Goal: Information Seeking & Learning: Learn about a topic

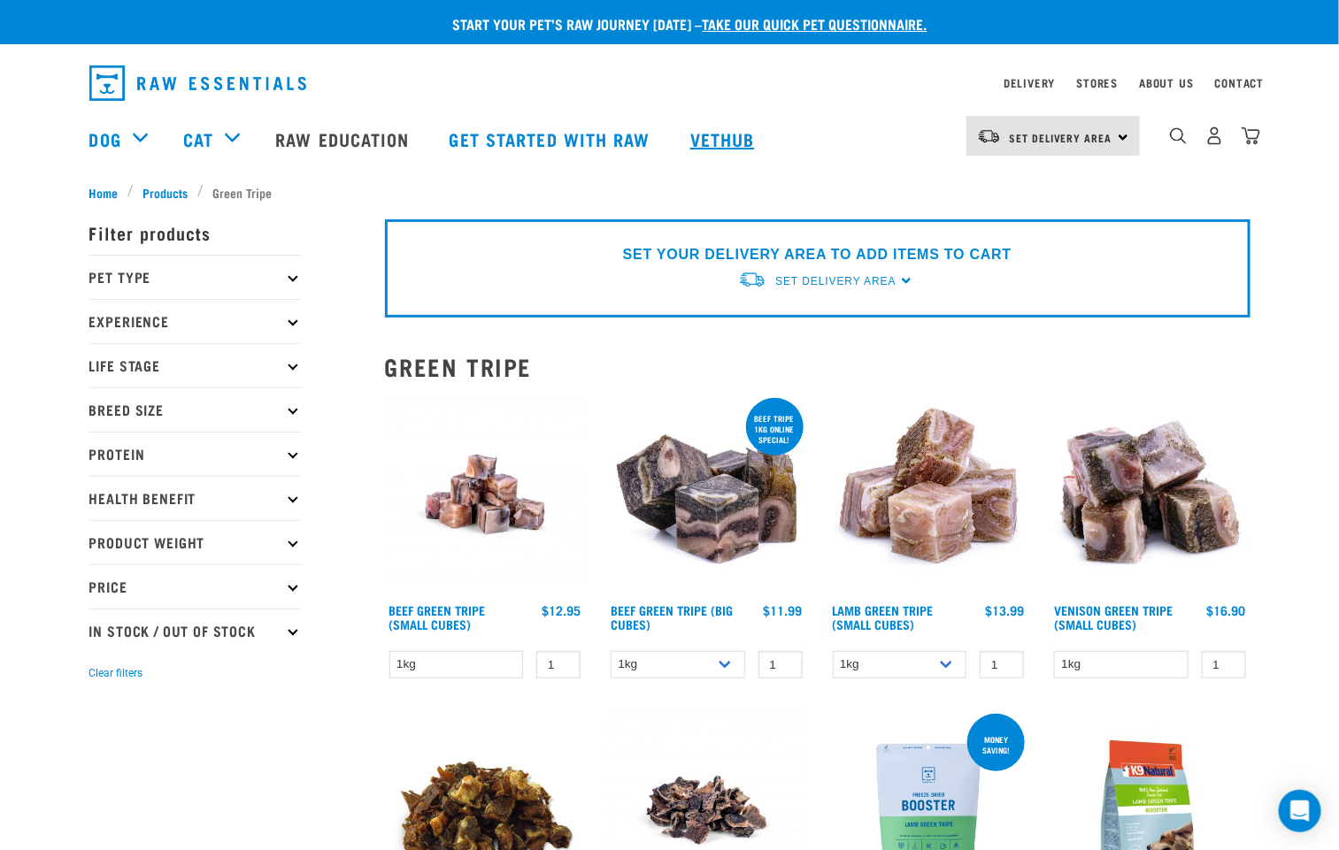
click at [719, 138] on link "Vethub" at bounding box center [725, 139] width 104 height 71
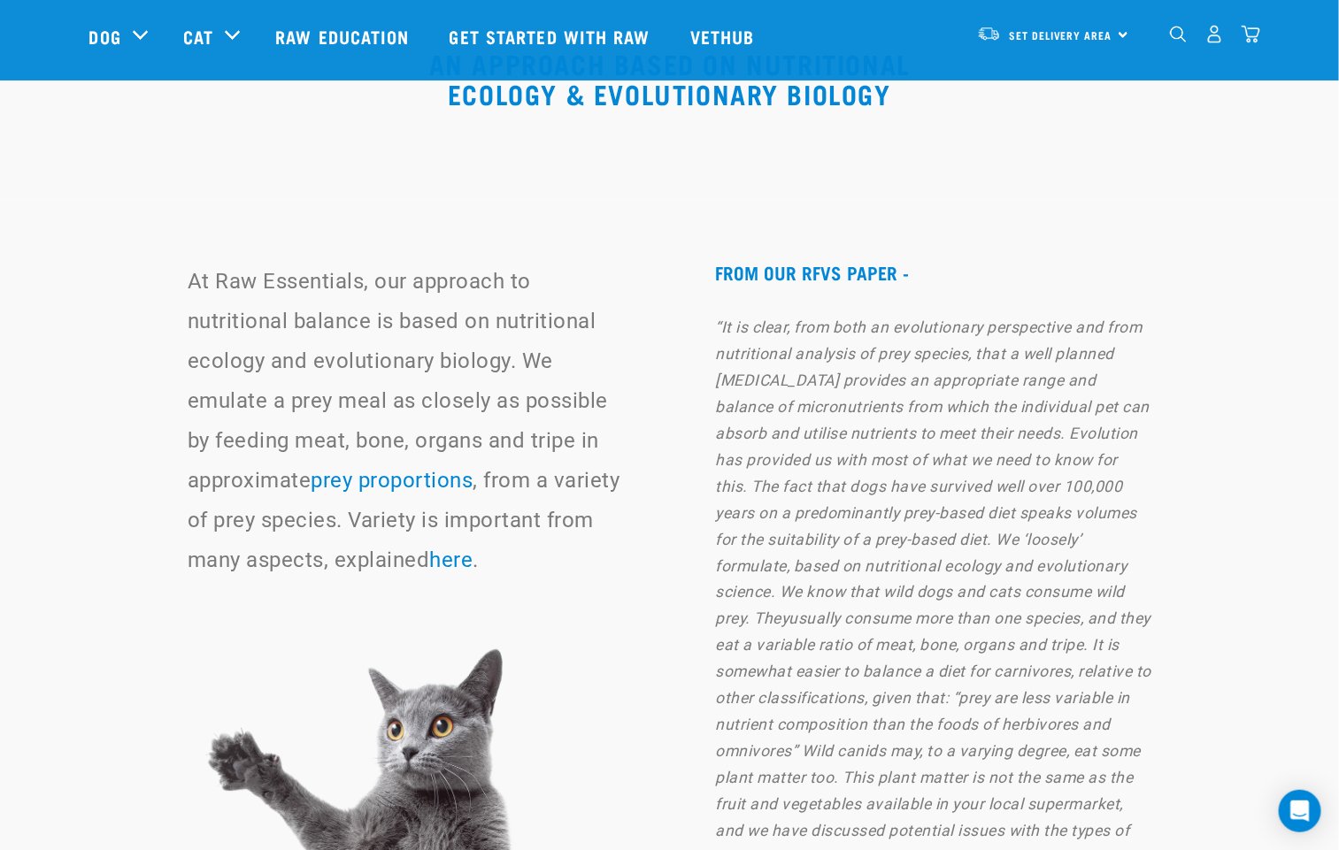
scroll to position [11548, 0]
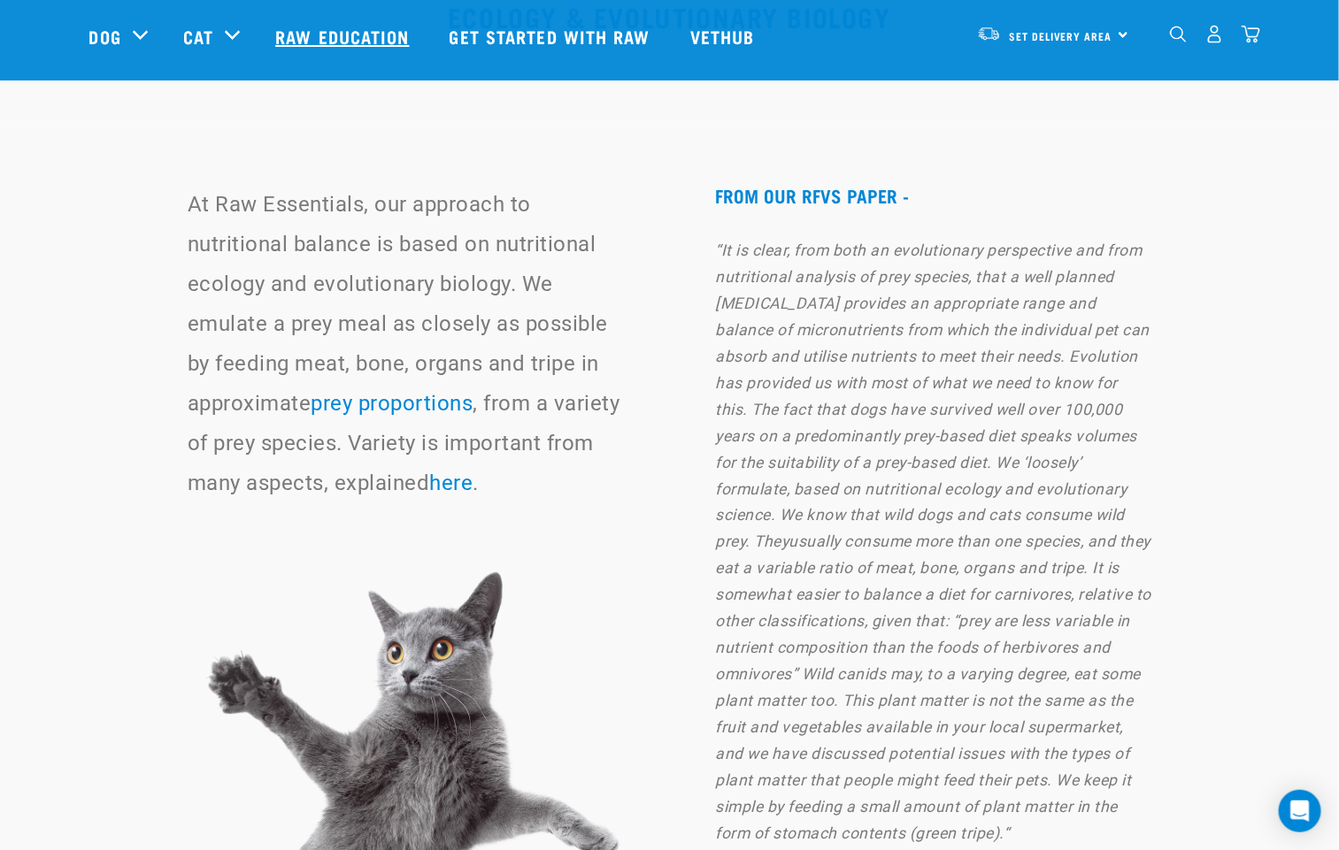
click at [364, 35] on link "Raw Education" at bounding box center [344, 36] width 173 height 71
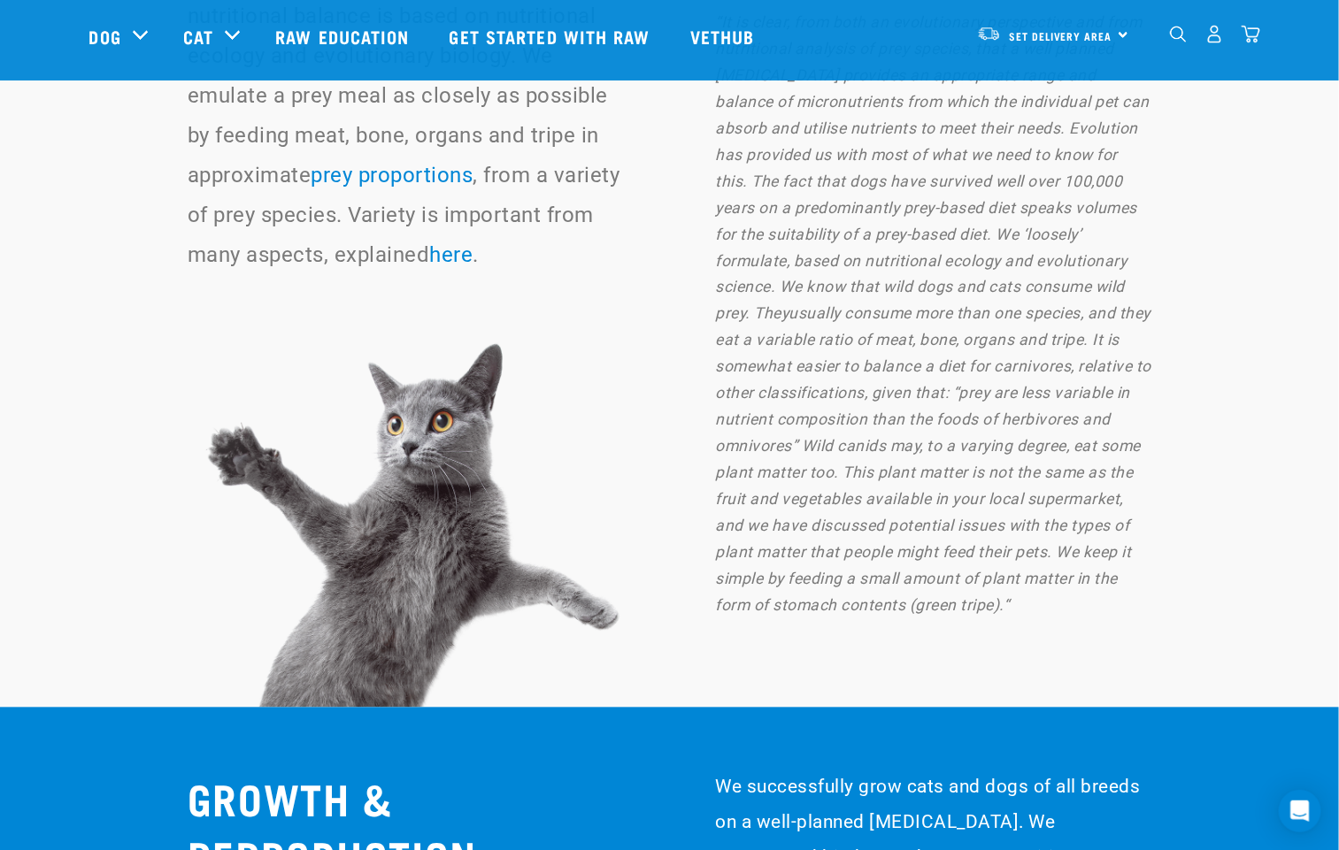
scroll to position [12079, 0]
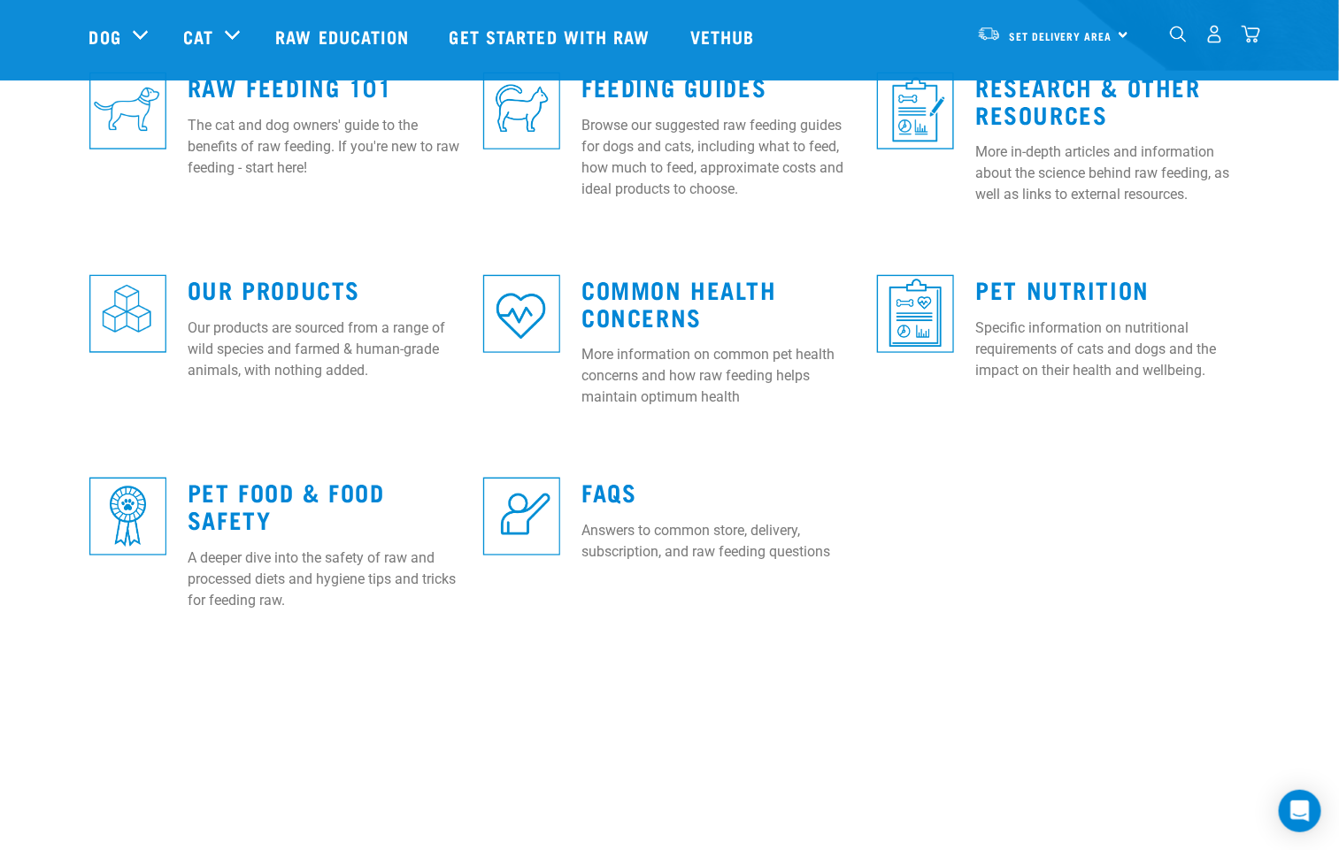
scroll to position [133, 0]
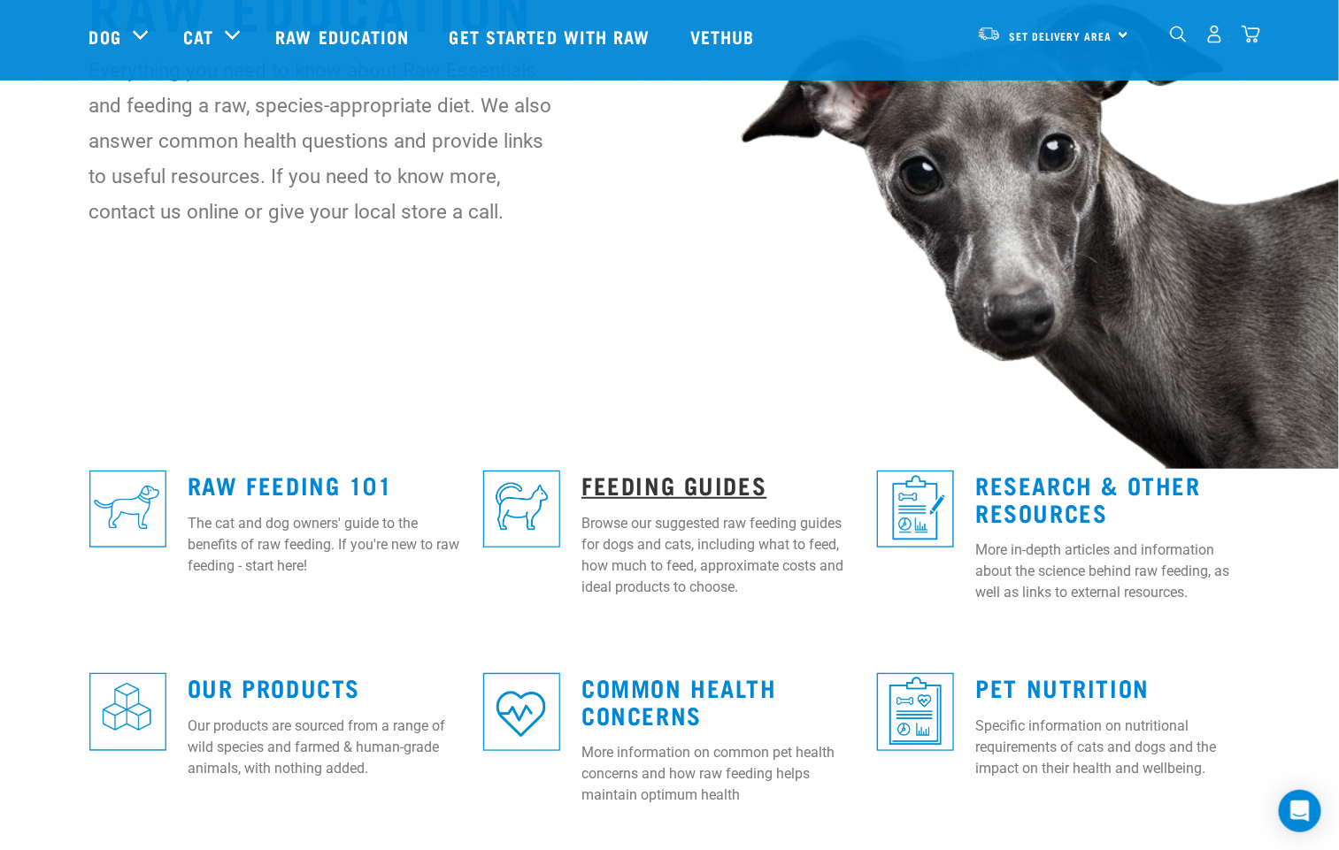
click at [688, 478] on link "Feeding Guides" at bounding box center [673, 484] width 185 height 13
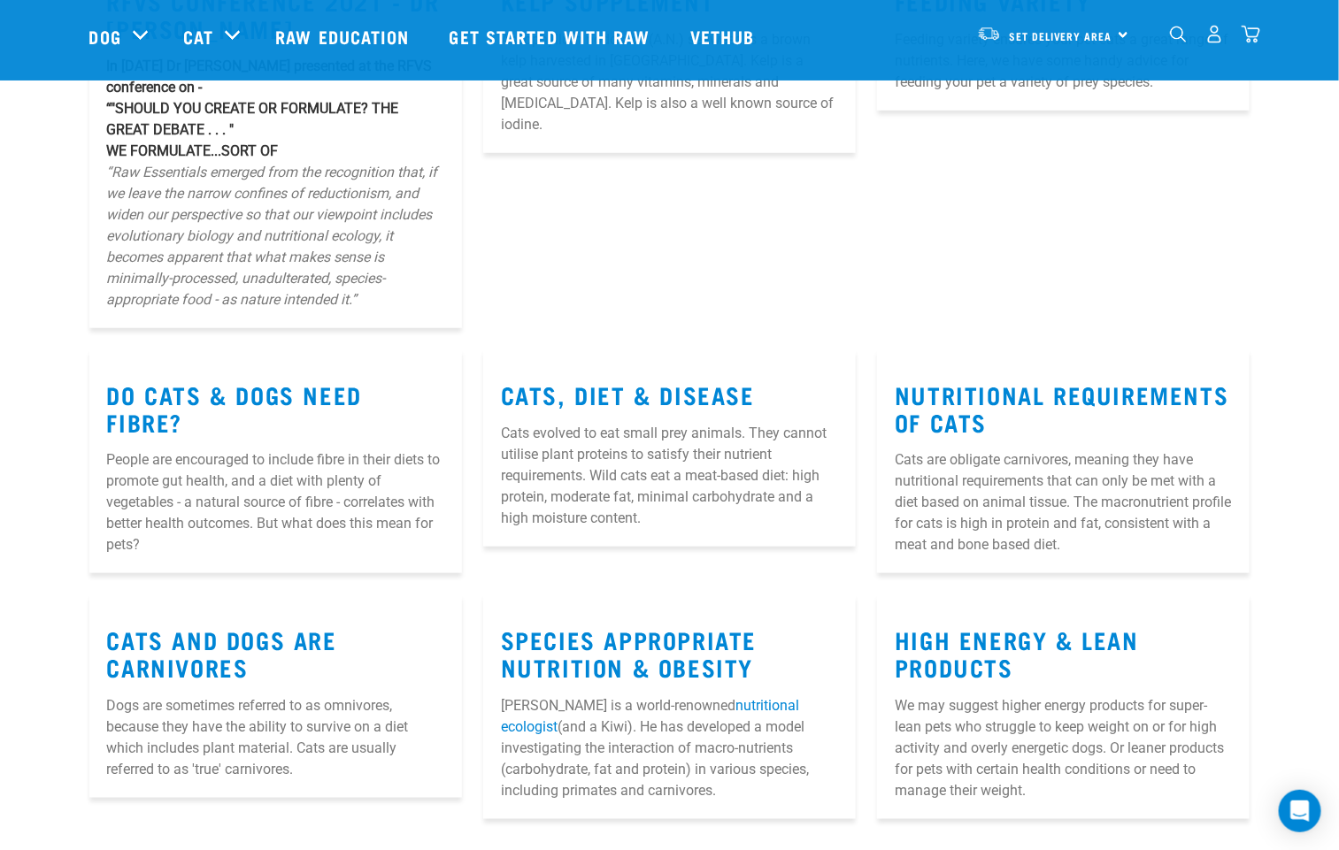
scroll to position [398, 0]
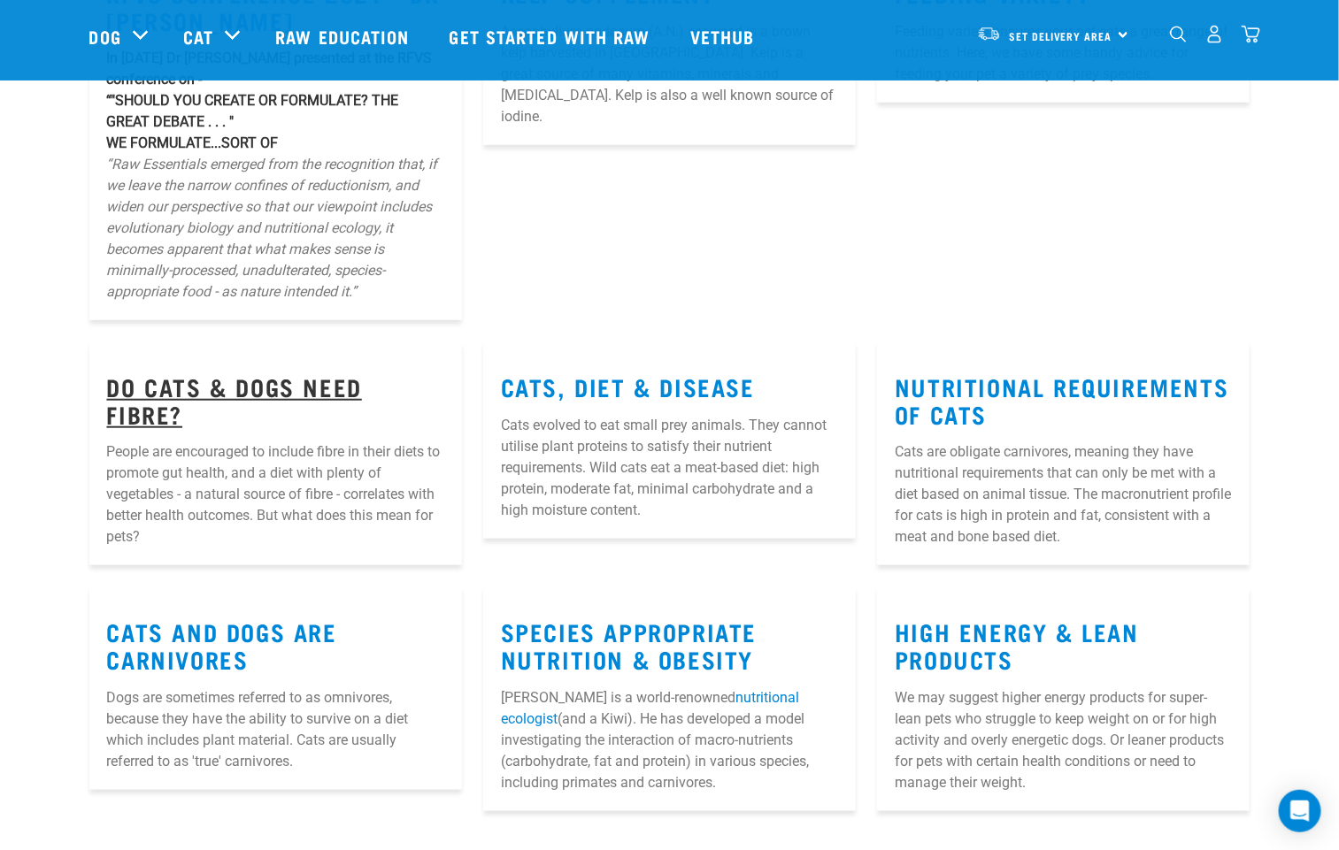
click at [362, 386] on link "Do Cats & Dogs Need Fibre?" at bounding box center [234, 400] width 255 height 41
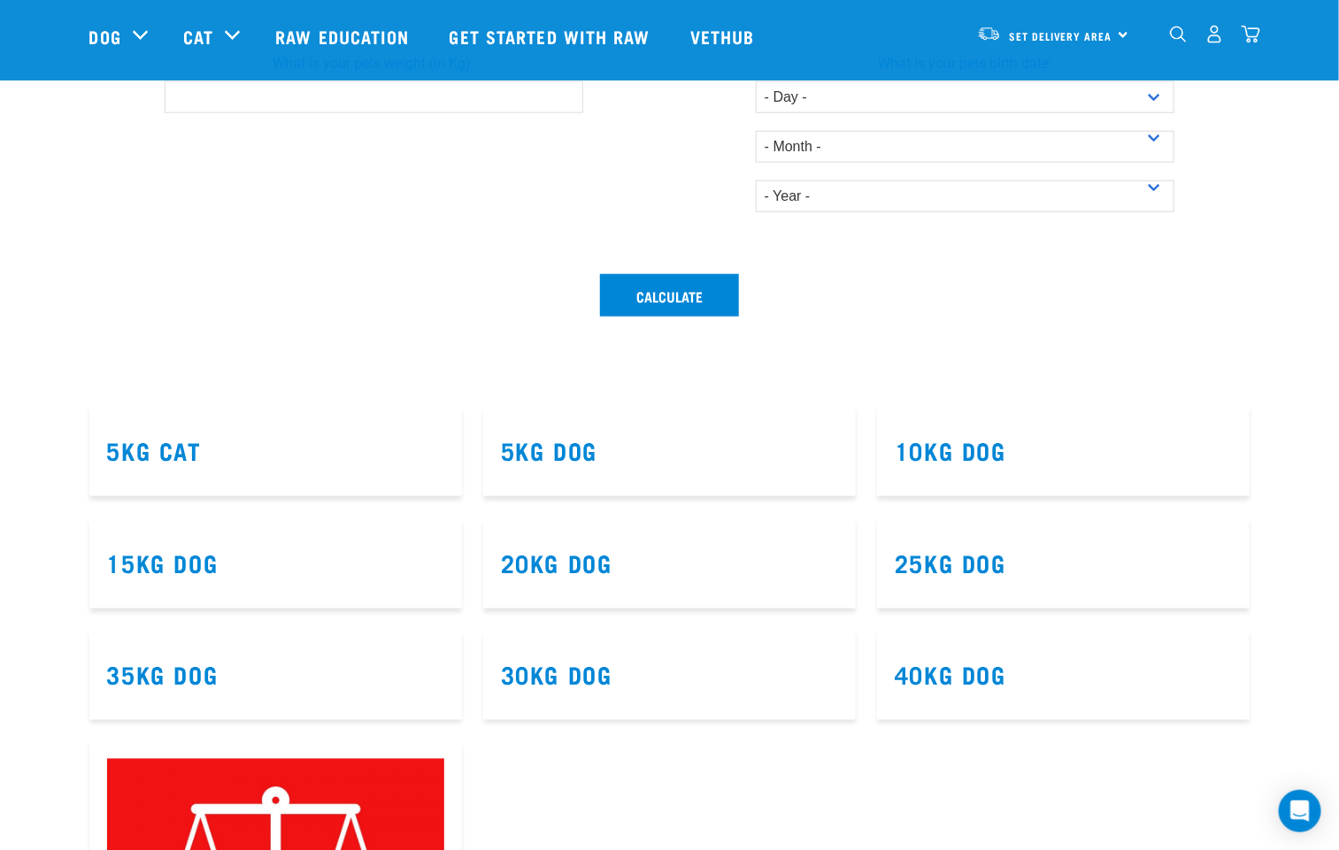
scroll to position [664, 0]
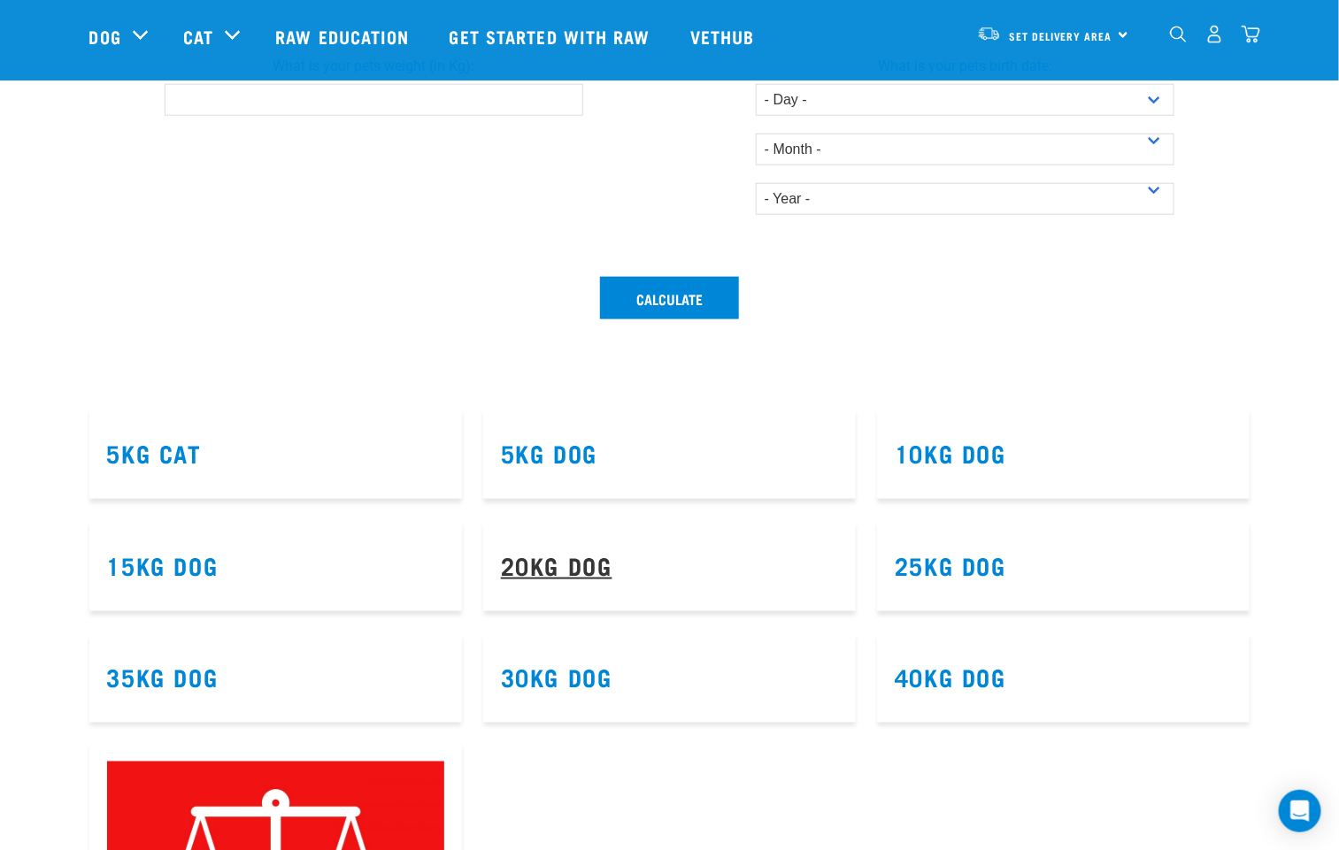
click at [574, 572] on link "20kg Dog" at bounding box center [556, 564] width 111 height 13
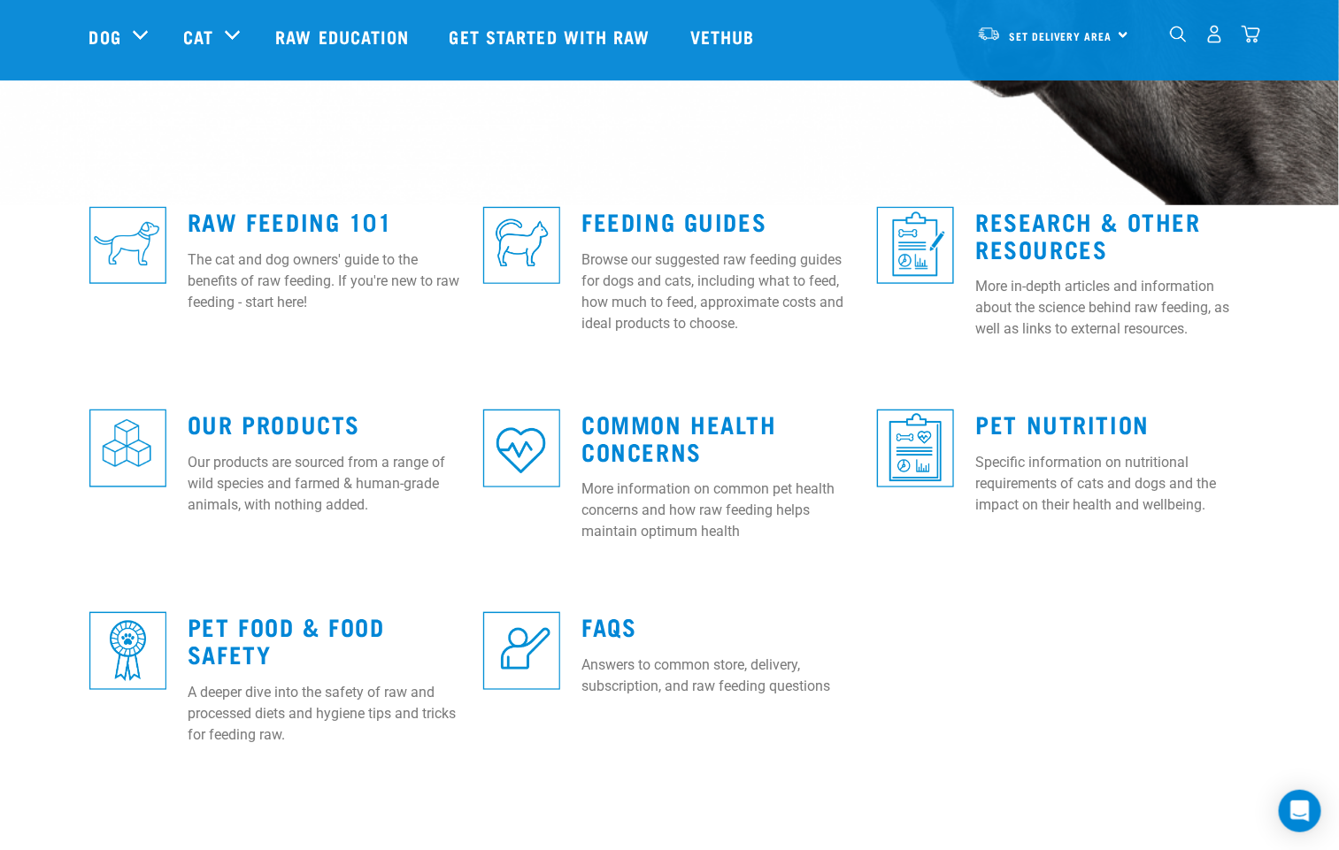
scroll to position [398, 0]
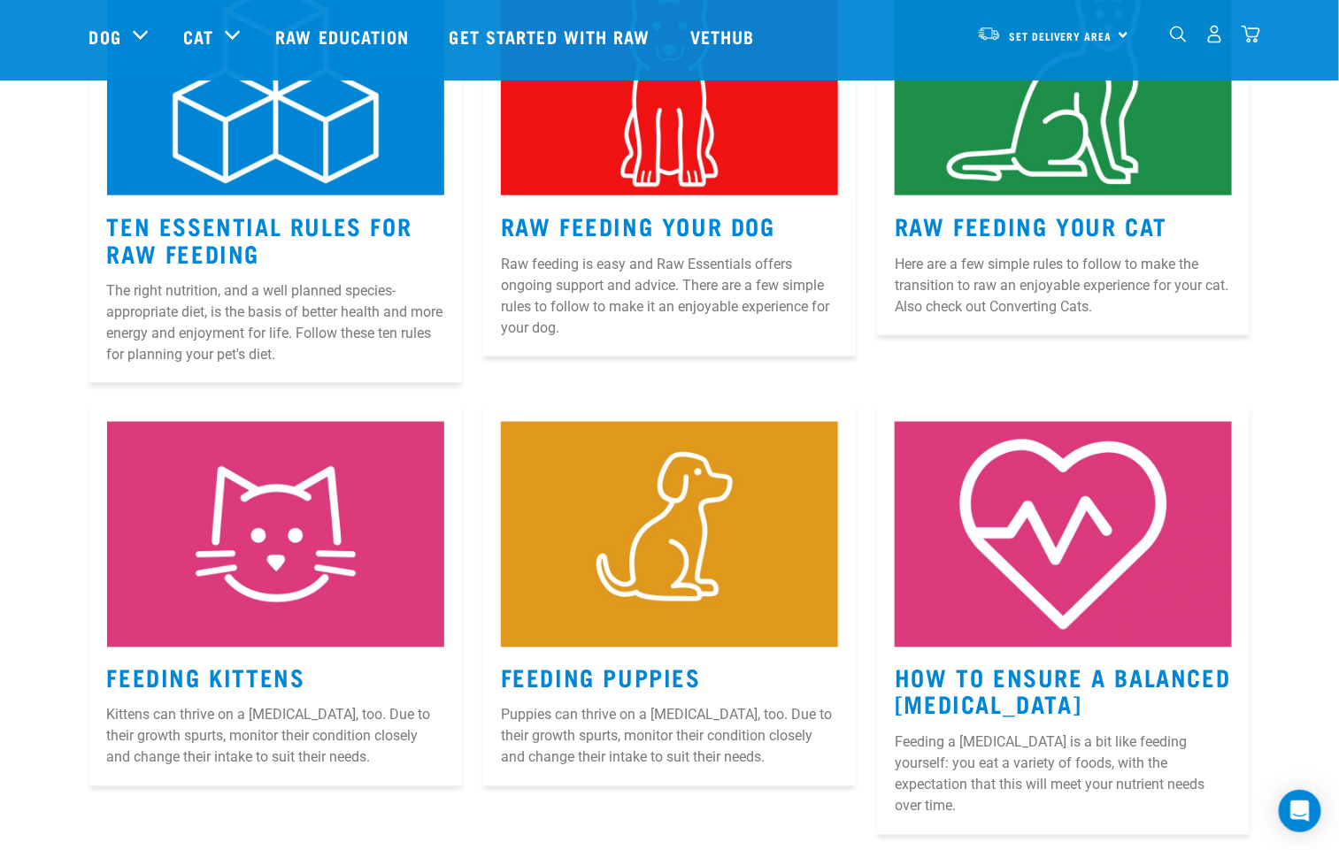
scroll to position [929, 0]
